Goal: Task Accomplishment & Management: Use online tool/utility

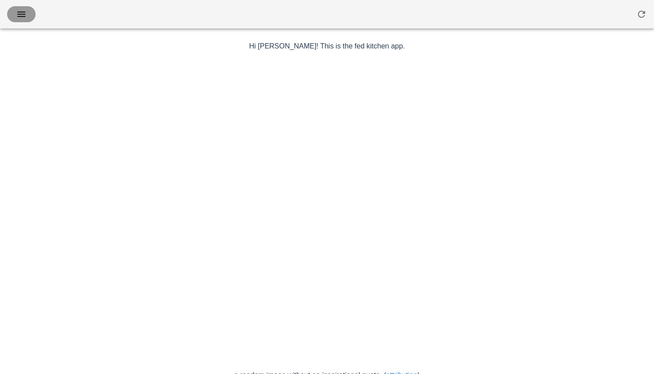
click at [19, 14] on icon "button" at bounding box center [21, 14] width 11 height 11
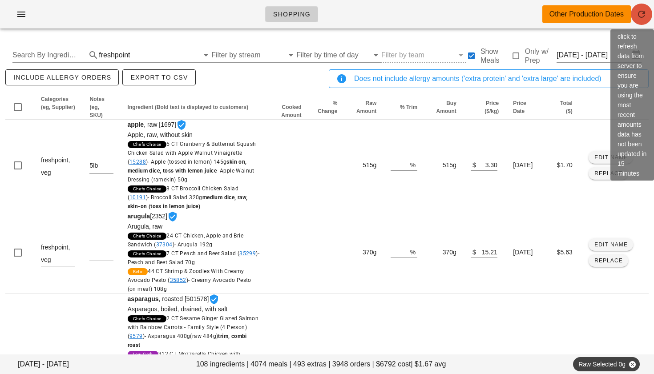
click at [641, 12] on icon "button" at bounding box center [642, 14] width 11 height 11
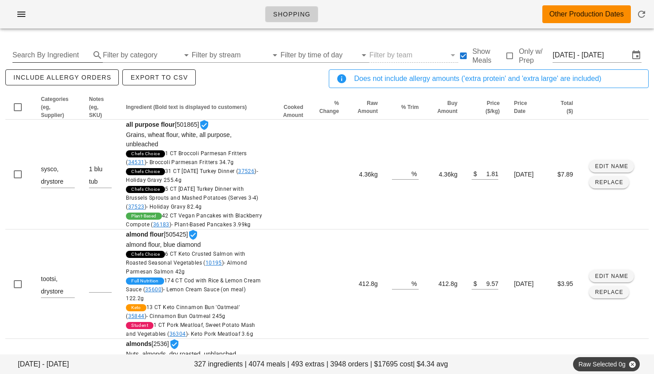
click at [29, 57] on input "Search By Ingredient" at bounding box center [50, 55] width 76 height 14
type input "turkey"
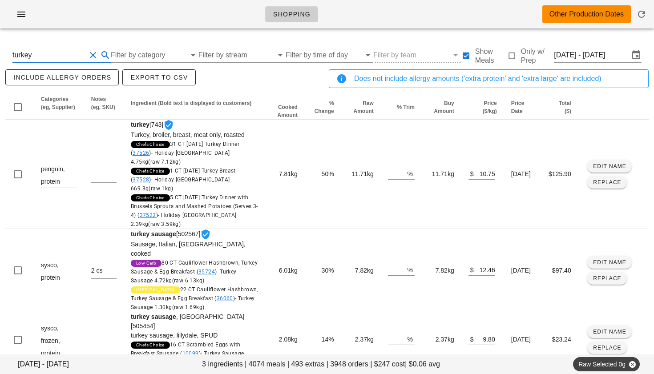
click at [90, 54] on button "Clear Search By Ingredient" at bounding box center [93, 55] width 11 height 11
click at [69, 54] on input "text" at bounding box center [50, 55] width 76 height 14
type input "chicken"
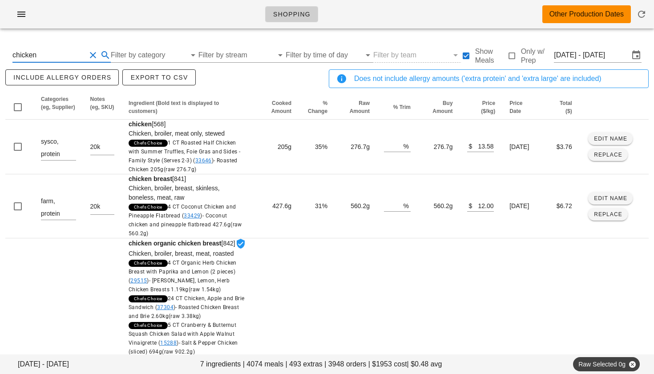
click at [93, 53] on button "Clear Search By Ingredient" at bounding box center [93, 55] width 11 height 11
click at [134, 57] on input "Filter by category" at bounding box center [141, 55] width 77 height 14
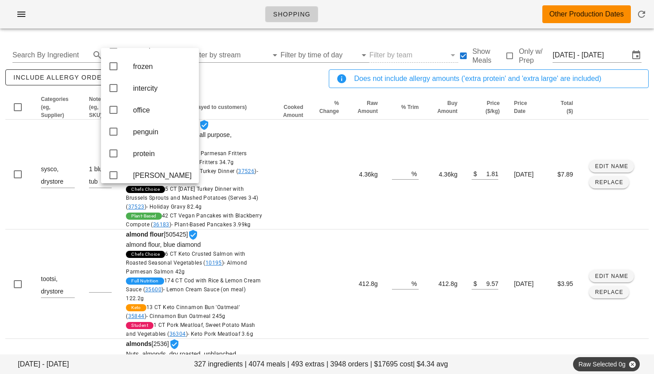
scroll to position [173, 0]
click at [116, 91] on icon at bounding box center [113, 86] width 11 height 11
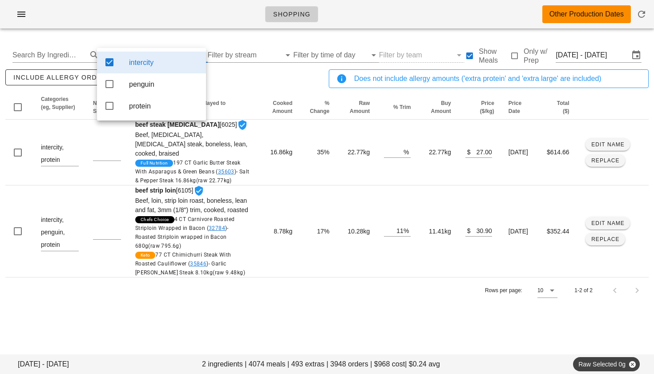
scroll to position [0, 0]
click at [110, 87] on icon at bounding box center [109, 84] width 11 height 11
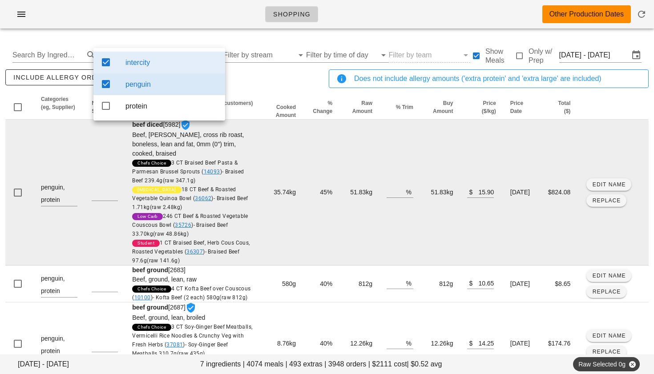
click at [356, 172] on td "51.83kg" at bounding box center [360, 193] width 40 height 146
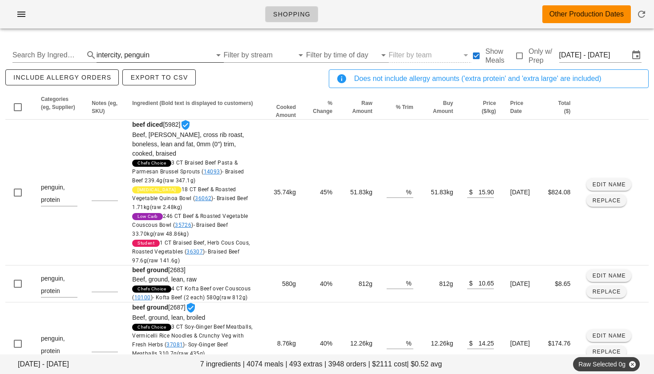
click at [124, 55] on div "penguin" at bounding box center [136, 55] width 25 height 8
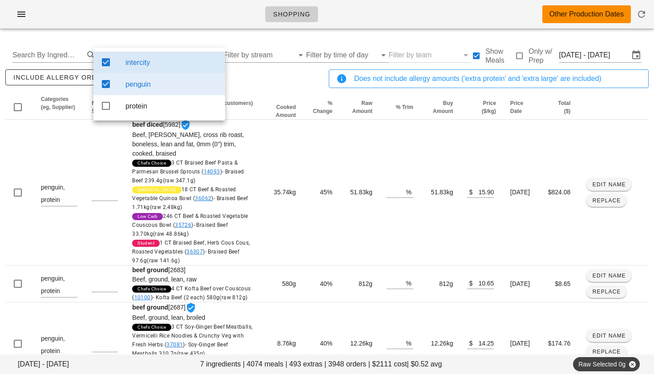
click at [105, 60] on icon at bounding box center [106, 62] width 11 height 11
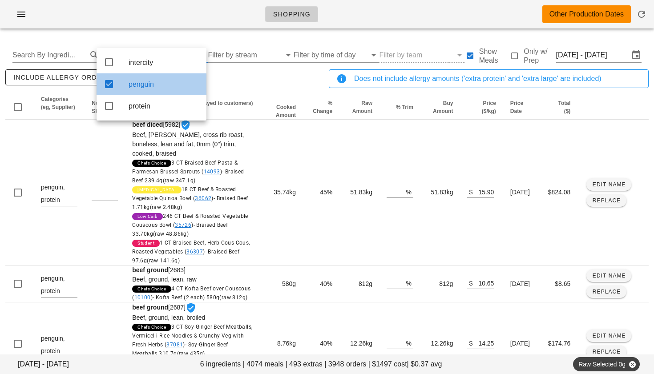
click at [106, 84] on icon at bounding box center [109, 84] width 11 height 11
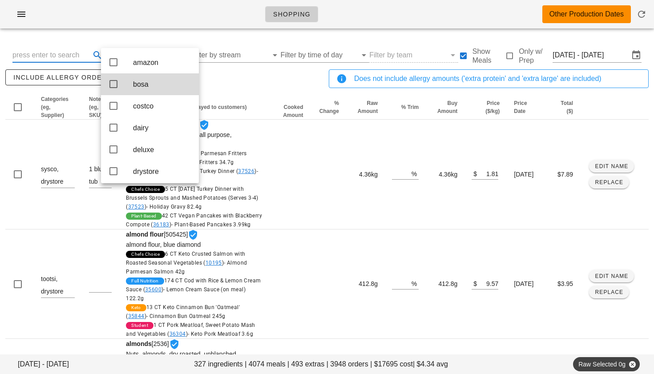
click at [77, 56] on input "text" at bounding box center [50, 55] width 76 height 14
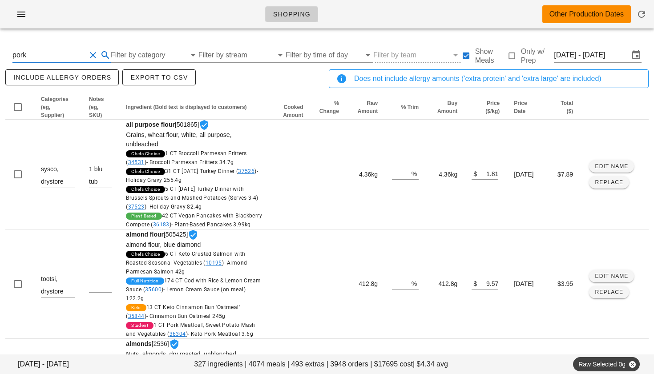
type input "pork"
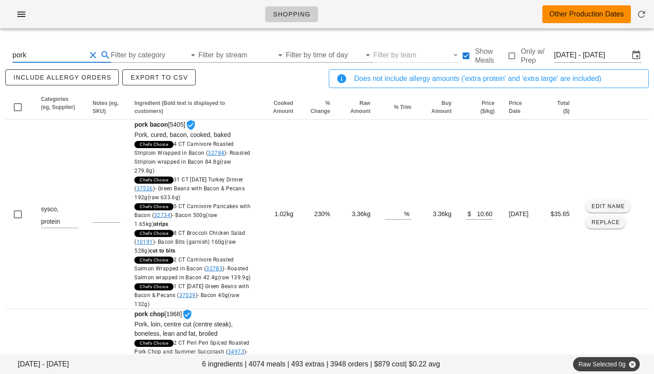
click at [96, 53] on button "Clear Search By Ingredient" at bounding box center [93, 55] width 11 height 11
click at [140, 56] on input "Filter by category" at bounding box center [141, 55] width 77 height 14
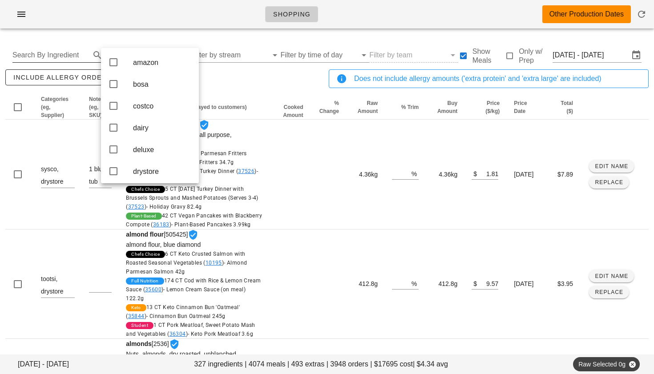
click at [67, 56] on input "Search By Ingredient" at bounding box center [50, 55] width 76 height 14
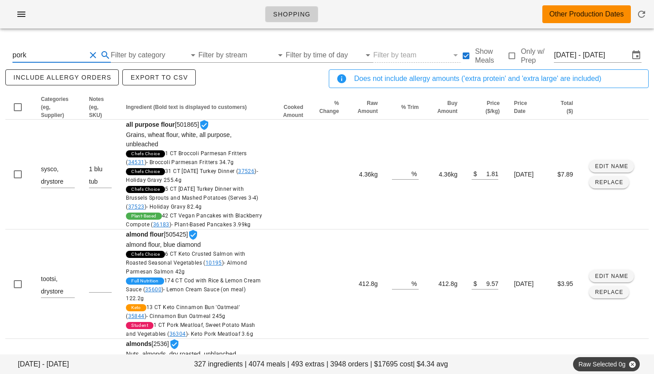
type input "pork"
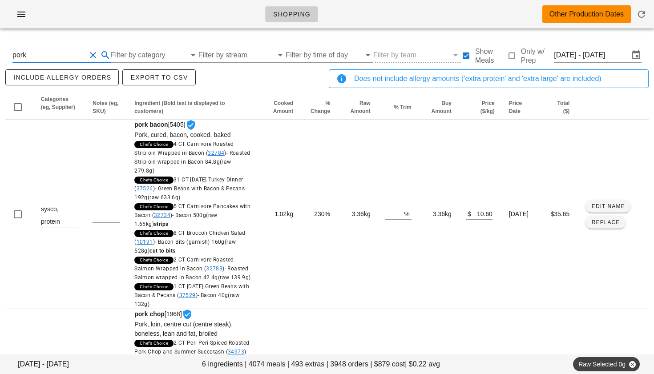
click at [94, 53] on button "Clear Search By Ingredient" at bounding box center [93, 55] width 11 height 11
click at [134, 58] on input "Filter by category" at bounding box center [141, 55] width 77 height 14
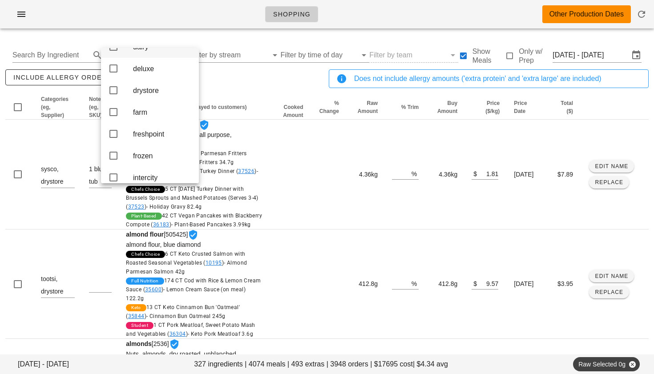
scroll to position [70, 0]
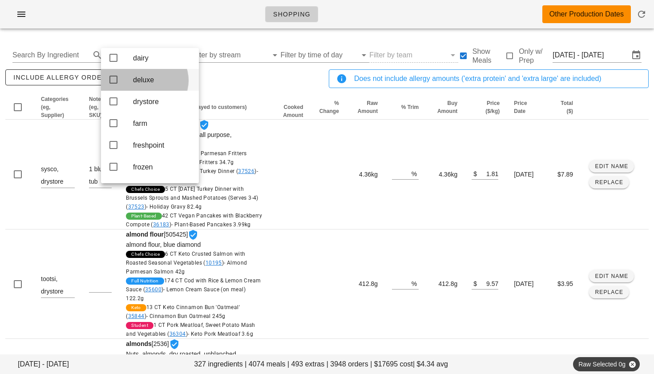
click at [116, 81] on icon at bounding box center [113, 79] width 11 height 11
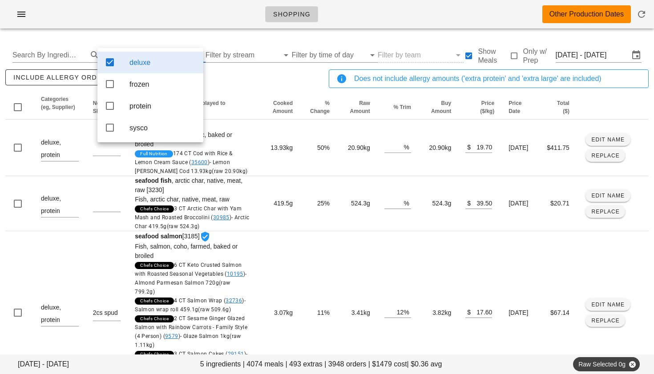
scroll to position [0, 0]
click at [224, 87] on div "include allergy orders Export to CSV" at bounding box center [166, 82] width 324 height 29
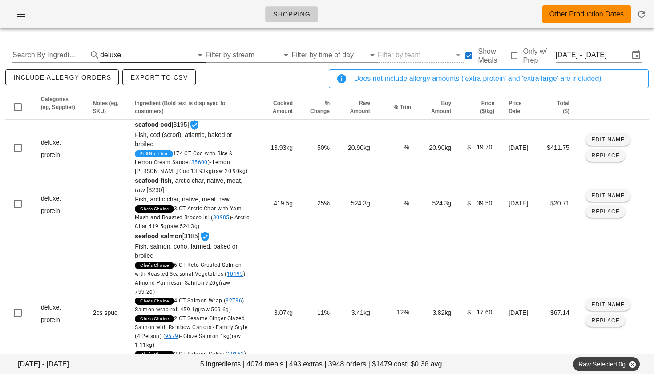
click at [115, 52] on div "deluxe" at bounding box center [110, 55] width 21 height 8
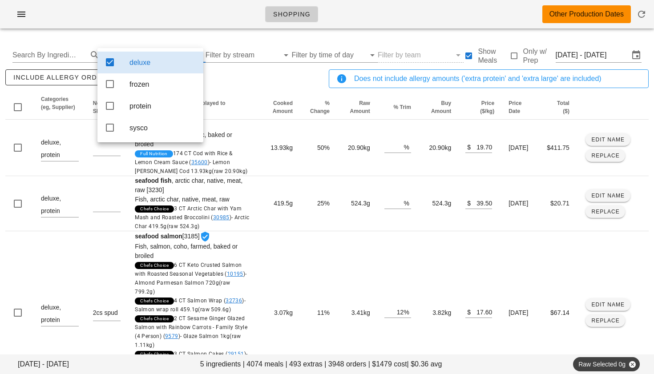
click at [113, 61] on icon at bounding box center [110, 62] width 11 height 11
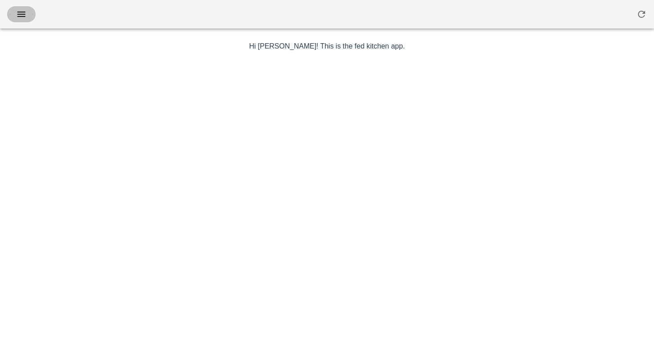
click at [24, 9] on icon "button" at bounding box center [21, 14] width 11 height 11
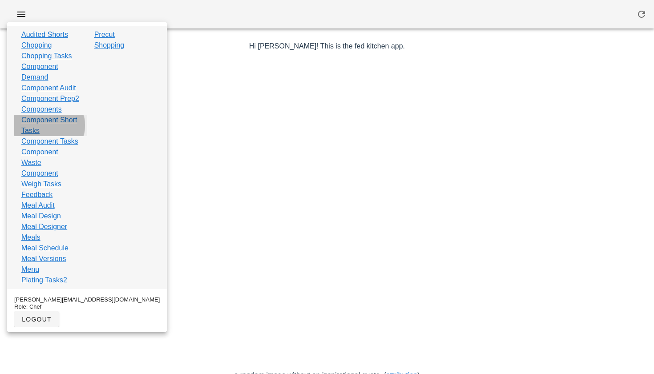
click at [39, 136] on link "Component Short Tasks" at bounding box center [50, 125] width 59 height 21
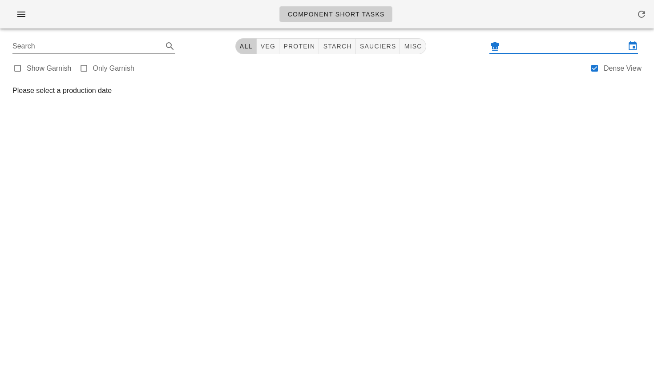
click at [550, 45] on input "text" at bounding box center [564, 46] width 124 height 14
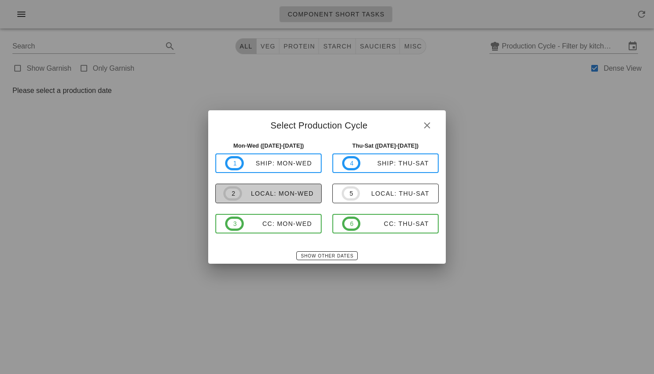
click at [304, 197] on div "local: Mon-Wed" at bounding box center [278, 193] width 72 height 7
type input "local: Mon-Wed (Oct 13-Oct 15)"
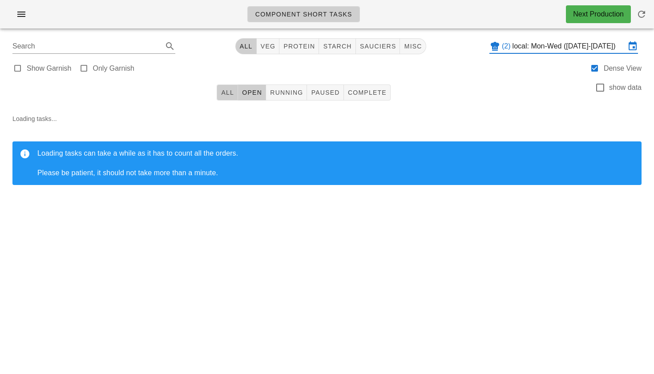
click at [227, 92] on span "All" at bounding box center [227, 92] width 13 height 7
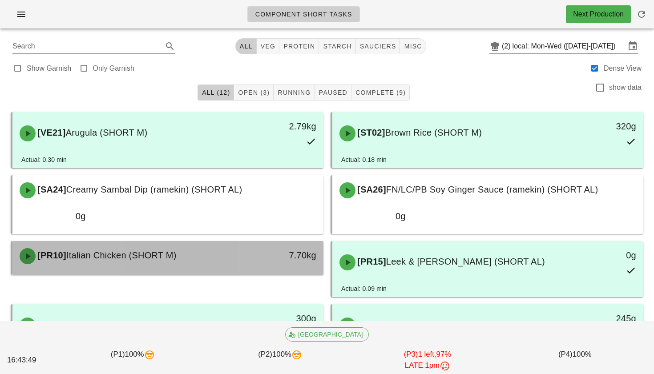
click at [185, 243] on div "[PR10] Italian Chicken (SHORT M)" at bounding box center [129, 256] width 231 height 27
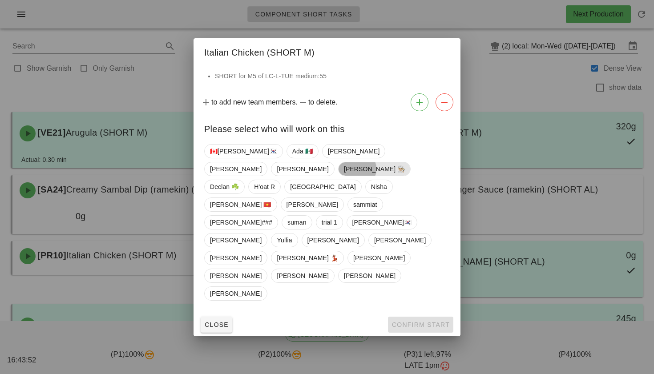
click at [406, 176] on span "[PERSON_NAME] 👨🏼‍🍳" at bounding box center [374, 168] width 61 height 13
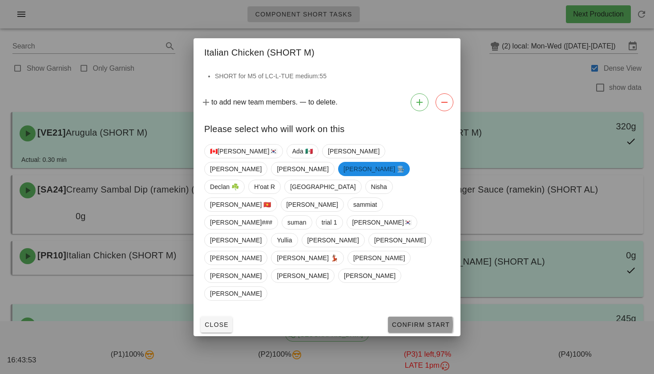
click at [415, 317] on button "Confirm Start" at bounding box center [420, 325] width 65 height 16
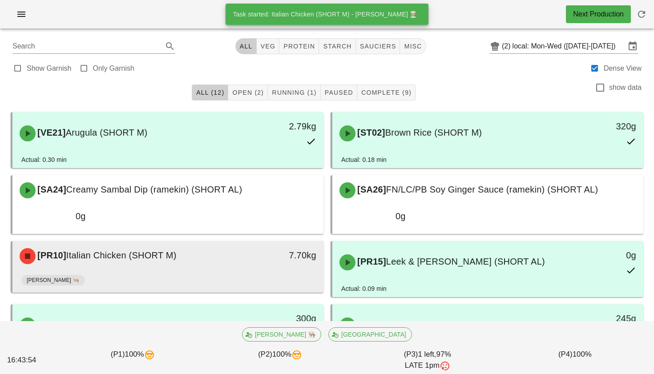
click at [264, 248] on div "7.70kg" at bounding box center [283, 255] width 66 height 14
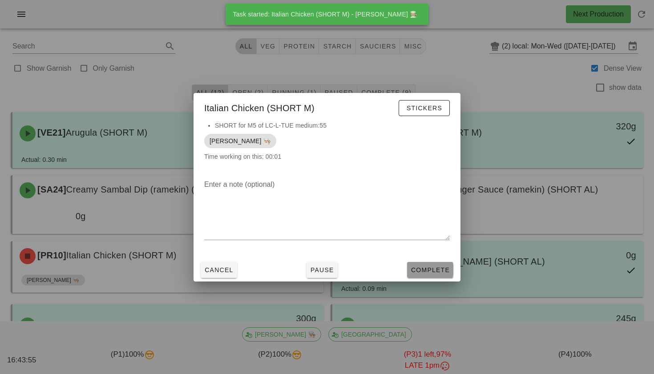
click at [448, 274] on button "Complete" at bounding box center [430, 270] width 46 height 16
